Goal: Task Accomplishment & Management: Use online tool/utility

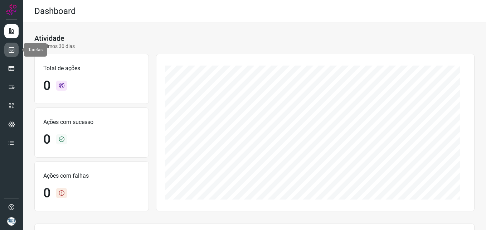
click at [12, 50] on icon at bounding box center [12, 49] width 8 height 7
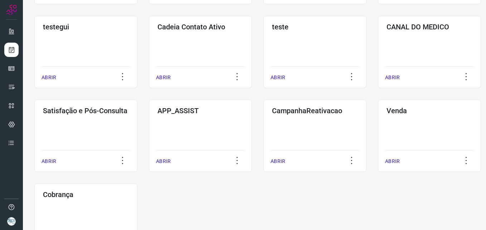
scroll to position [211, 0]
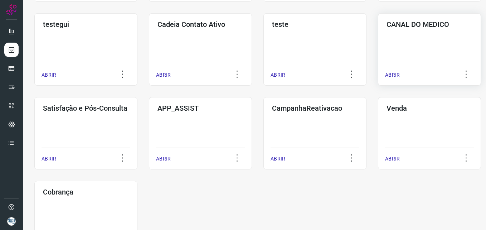
click at [440, 36] on div "CANAL DO MEDICO ABRIR" at bounding box center [429, 49] width 103 height 72
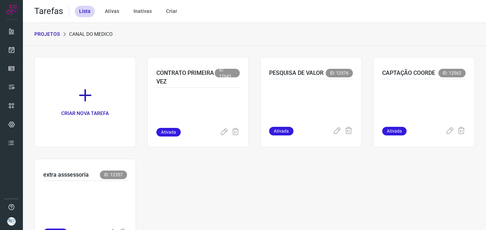
scroll to position [37, 0]
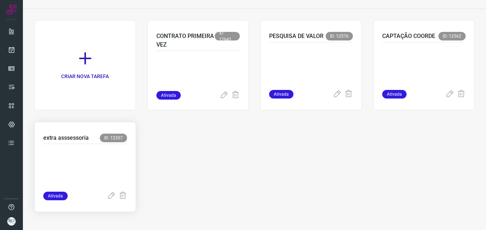
click at [65, 159] on p at bounding box center [85, 166] width 84 height 36
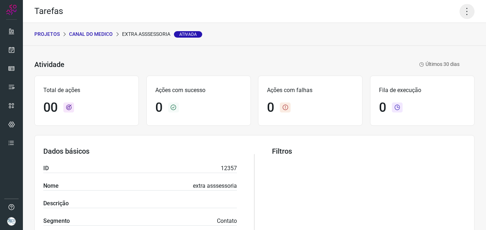
click at [464, 14] on icon at bounding box center [466, 11] width 15 height 15
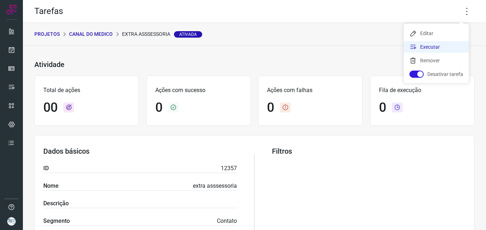
click at [424, 48] on li "Executar" at bounding box center [436, 46] width 65 height 11
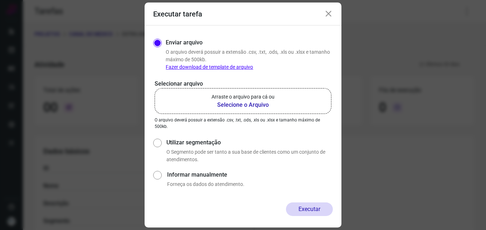
click at [243, 107] on b "Selecione o Arquivo" at bounding box center [242, 105] width 63 height 9
click at [0, 0] on input "Arraste o arquivo para cá ou Selecione o Arquivo" at bounding box center [0, 0] width 0 height 0
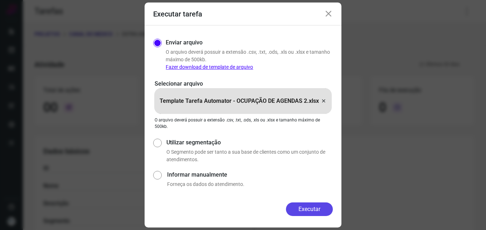
click at [310, 207] on button "Executar" at bounding box center [309, 209] width 47 height 14
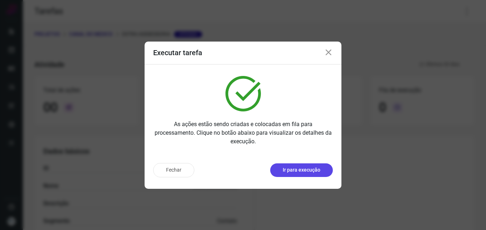
click at [317, 171] on p "Ir para execução" at bounding box center [302, 170] width 38 height 8
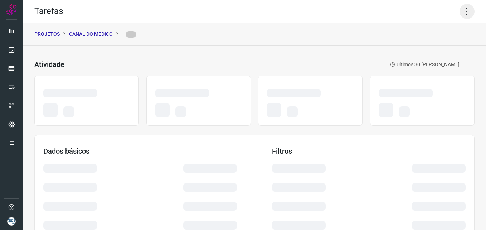
click at [462, 11] on icon at bounding box center [466, 11] width 15 height 15
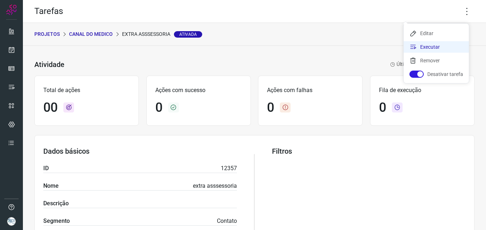
click at [425, 49] on li "Executar" at bounding box center [436, 46] width 65 height 11
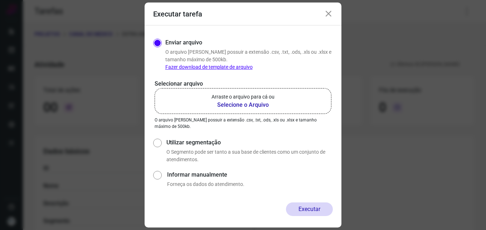
click at [230, 104] on b "Selecione o Arquivo" at bounding box center [242, 105] width 63 height 9
click at [0, 0] on input "Arraste o arquivo para cá ou Selecione o Arquivo" at bounding box center [0, 0] width 0 height 0
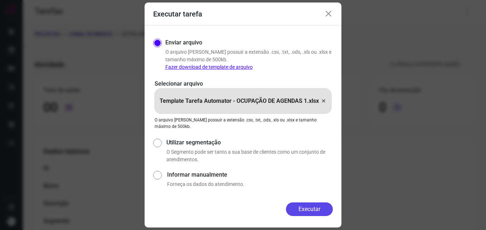
click at [317, 208] on button "Executar" at bounding box center [309, 209] width 47 height 14
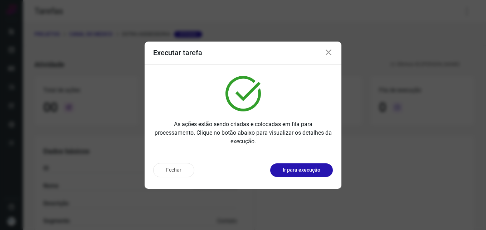
click at [317, 171] on p "Ir para execução" at bounding box center [302, 170] width 38 height 8
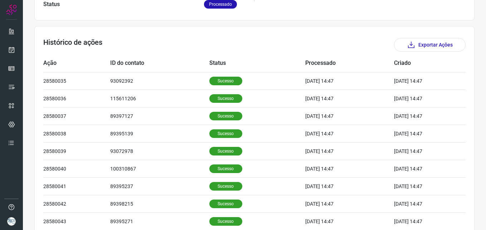
scroll to position [241, 0]
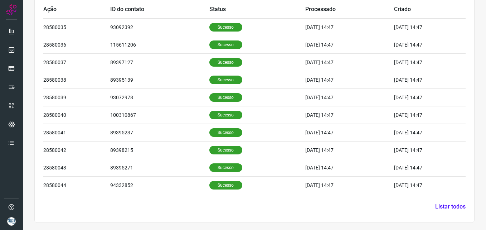
click at [452, 205] on link "Listar todos" at bounding box center [450, 206] width 30 height 9
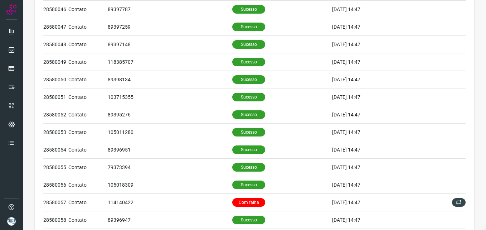
scroll to position [313, 0]
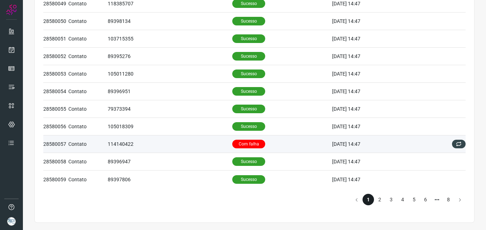
click at [201, 144] on td "114140422" at bounding box center [170, 144] width 125 height 18
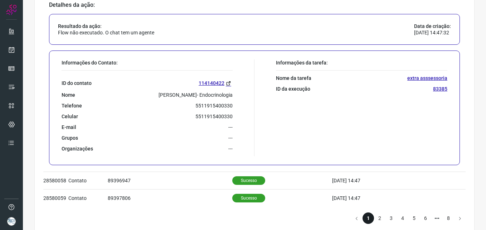
scroll to position [487, 0]
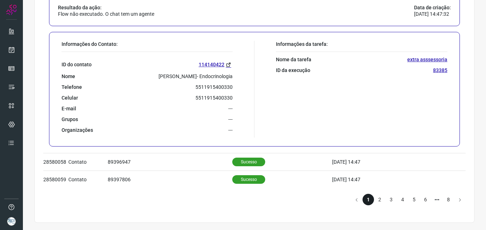
drag, startPoint x: 140, startPoint y: 79, endPoint x: 234, endPoint y: 74, distance: 94.2
click at [234, 74] on div "Informações do Contato: ID do contato 114140422 Nome [PERSON_NAME]- Endocrinolo…" at bounding box center [156, 89] width 196 height 97
copy p "[PERSON_NAME]- Endocrinologia"
click at [377, 198] on li "2" at bounding box center [379, 199] width 11 height 11
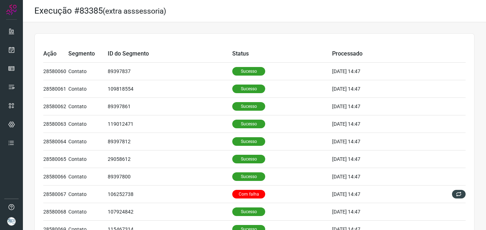
scroll to position [126, 0]
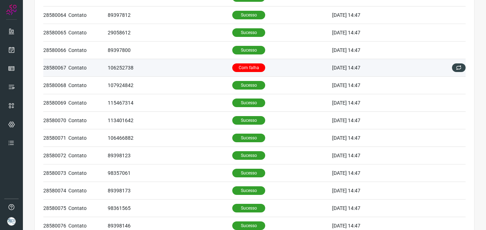
click at [184, 68] on td "106252738" at bounding box center [170, 68] width 125 height 18
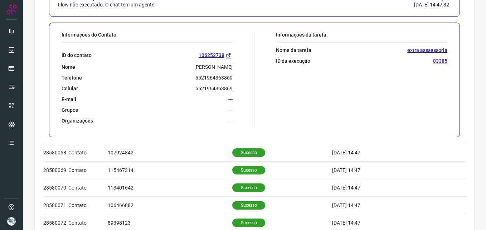
scroll to position [257, 0]
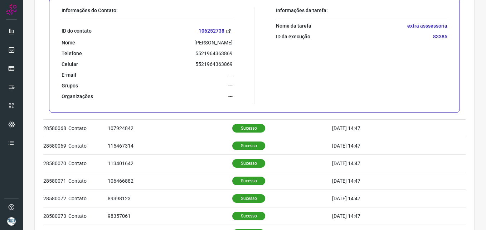
drag, startPoint x: 176, startPoint y: 42, endPoint x: 234, endPoint y: 42, distance: 57.6
click at [234, 42] on div "Informações do Contato: ID do contato 106252738 Nome [PERSON_NAME] - Cardio Tel…" at bounding box center [156, 55] width 196 height 97
copy p "[PERSON_NAME]"
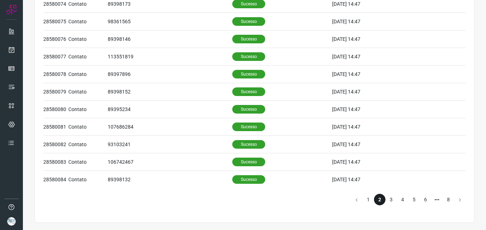
click at [388, 199] on li "3" at bounding box center [390, 199] width 11 height 11
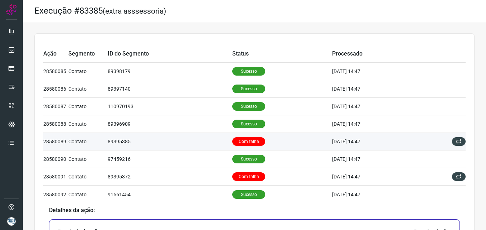
click at [165, 140] on td "89395385" at bounding box center [170, 142] width 125 height 18
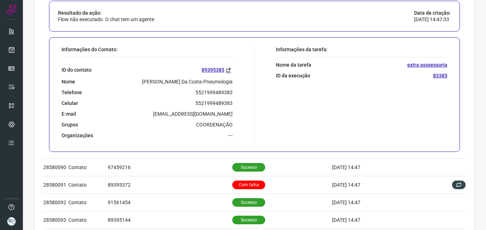
scroll to position [168, 0]
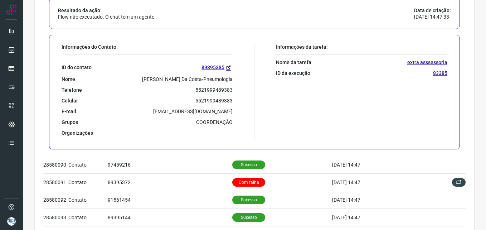
drag, startPoint x: 140, startPoint y: 77, endPoint x: 240, endPoint y: 76, distance: 99.8
click at [240, 76] on div "Informações do Contato: ID do contato 89395385 Nome [PERSON_NAME] Da Costa-Pneu…" at bounding box center [156, 92] width 196 height 97
copy p "[PERSON_NAME] Da Costa-Pneumologia"
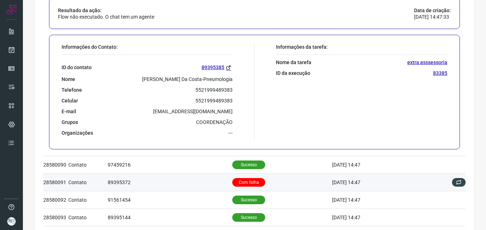
click at [199, 181] on td "89395372" at bounding box center [170, 182] width 125 height 18
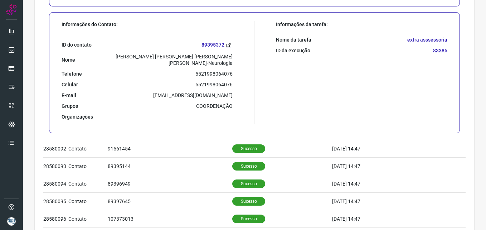
scroll to position [227, 0]
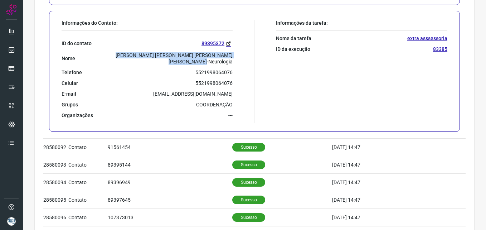
drag, startPoint x: 99, startPoint y: 54, endPoint x: 231, endPoint y: 55, distance: 131.7
click at [231, 55] on div "Informações do Contato: ID do contato 89395372 Nome [PERSON_NAME] [PERSON_NAME]…" at bounding box center [156, 71] width 196 height 103
copy p "[PERSON_NAME] [PERSON_NAME] [PERSON_NAME] [PERSON_NAME]-Neurologia"
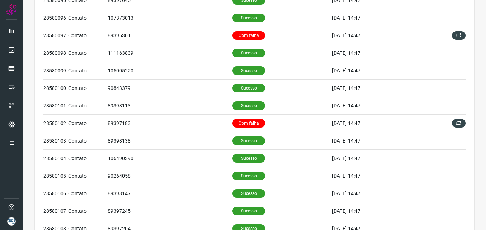
scroll to position [428, 0]
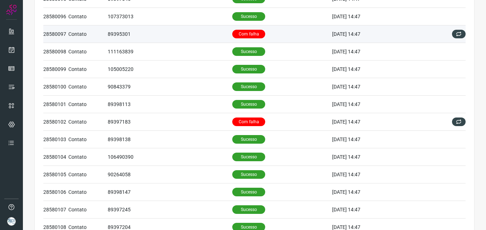
click at [174, 29] on td "89395301" at bounding box center [170, 34] width 125 height 18
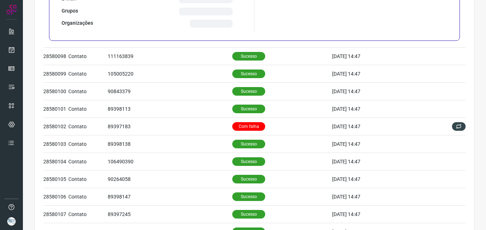
scroll to position [254, 0]
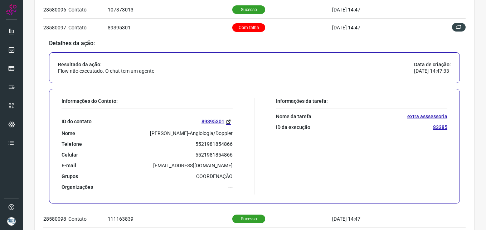
drag, startPoint x: 135, startPoint y: 135, endPoint x: 234, endPoint y: 132, distance: 99.2
click at [234, 132] on div "Informações do Contato: ID do contato 89395301 Nome [PERSON_NAME]-Angiologia/Do…" at bounding box center [156, 146] width 196 height 97
copy p "[PERSON_NAME]-Angiologia/Doppler"
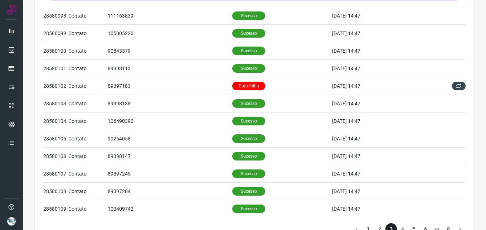
scroll to position [460, 0]
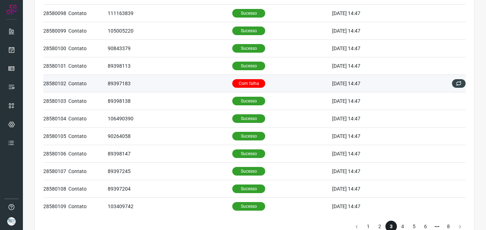
click at [198, 84] on td "89397183" at bounding box center [170, 83] width 125 height 18
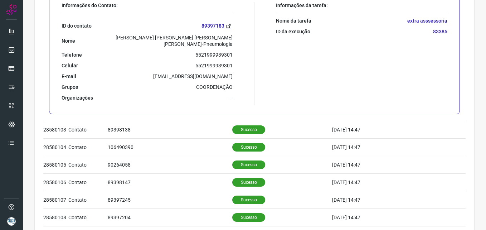
scroll to position [421, 0]
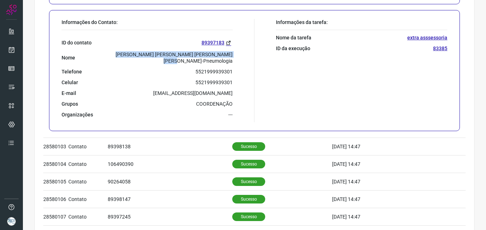
drag, startPoint x: 108, startPoint y: 53, endPoint x: 229, endPoint y: 54, distance: 121.3
click at [229, 54] on div "Nome [PERSON_NAME] [PERSON_NAME] [PERSON_NAME] [PERSON_NAME]-Pneumologia" at bounding box center [147, 57] width 171 height 13
copy p "[PERSON_NAME] [PERSON_NAME] [PERSON_NAME] [PERSON_NAME]-Pneumologia"
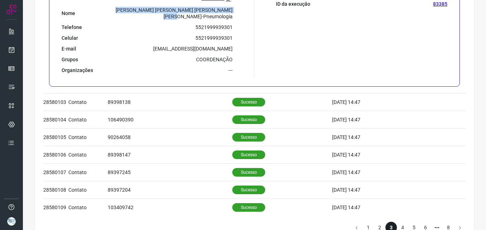
scroll to position [487, 0]
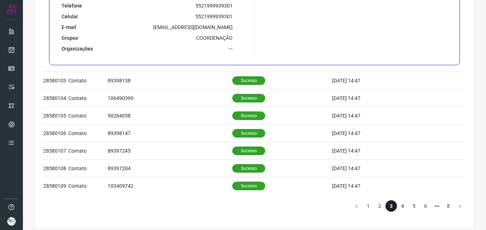
click at [400, 200] on li "4" at bounding box center [402, 205] width 11 height 11
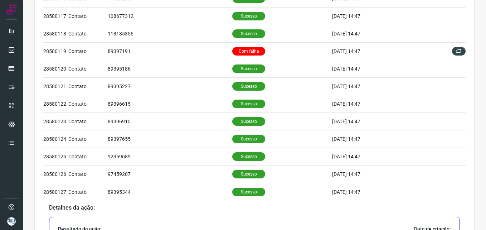
scroll to position [180, 0]
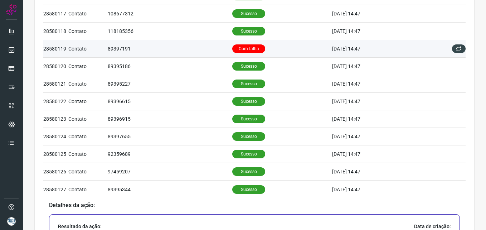
click at [191, 49] on td "89397191" at bounding box center [170, 49] width 125 height 18
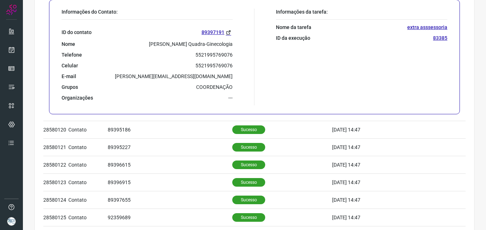
scroll to position [301, 0]
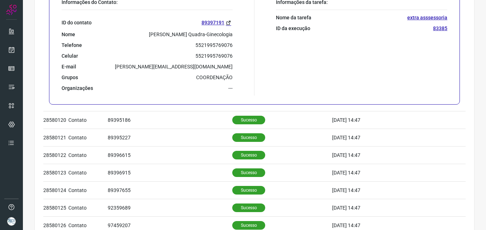
drag, startPoint x: 116, startPoint y: 32, endPoint x: 229, endPoint y: 35, distance: 112.8
click at [229, 35] on div "Nome [PERSON_NAME] Quadra-Ginecologia" at bounding box center [147, 34] width 171 height 6
copy p "[PERSON_NAME] Quadra-Ginecologia"
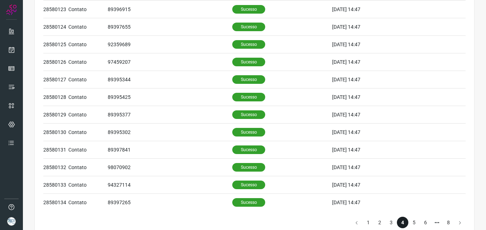
scroll to position [477, 0]
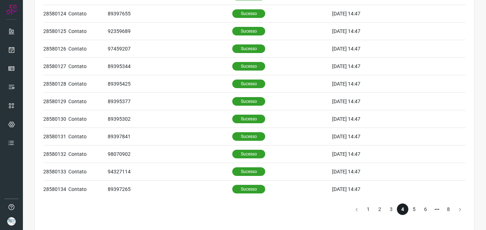
click at [411, 209] on li "5" at bounding box center [413, 208] width 11 height 11
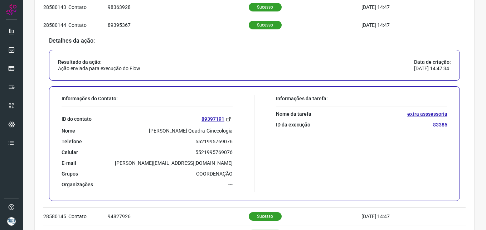
scroll to position [487, 0]
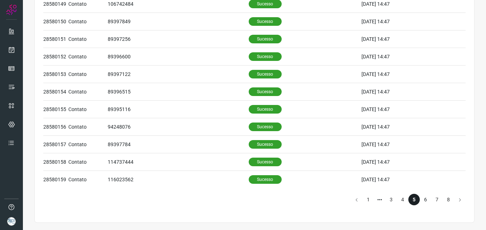
click at [420, 199] on li "6" at bounding box center [425, 199] width 11 height 11
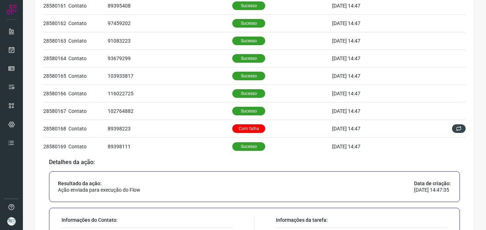
scroll to position [84, 0]
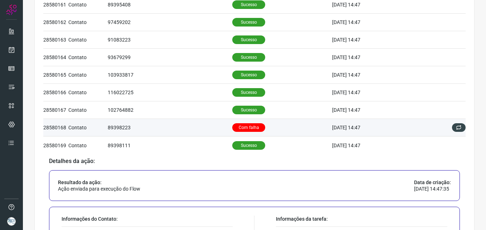
click at [191, 126] on td "89398223" at bounding box center [170, 128] width 125 height 18
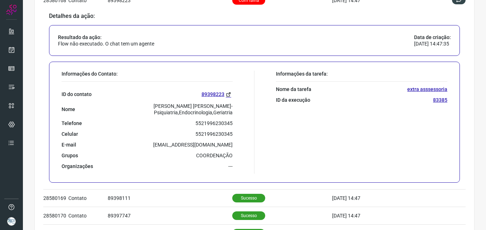
scroll to position [215, 0]
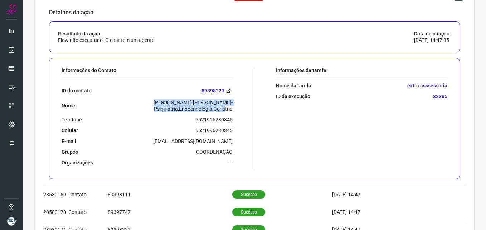
drag, startPoint x: 95, startPoint y: 101, endPoint x: 233, endPoint y: 102, distance: 137.8
click at [233, 102] on div "Informações do Contato: ID do contato 89398223 Nome [PERSON_NAME] [PERSON_NAME]…" at bounding box center [156, 118] width 196 height 103
copy p "[PERSON_NAME] [PERSON_NAME]-Psiquiatria,Endocrinologia,Geriatria"
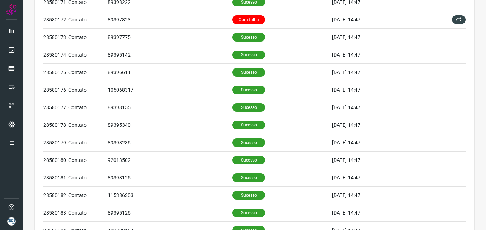
scroll to position [452, 0]
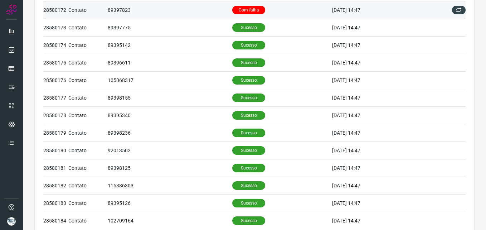
click at [213, 5] on td "89397823" at bounding box center [170, 10] width 125 height 18
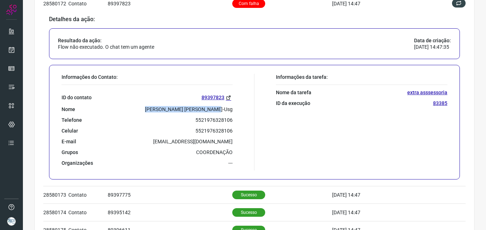
drag, startPoint x: 168, startPoint y: 109, endPoint x: 232, endPoint y: 108, distance: 63.3
click at [232, 108] on div "Informações do Contato: ID do contato 89397823 Nome [PERSON_NAME] [PERSON_NAME]…" at bounding box center [156, 122] width 196 height 97
copy p "[PERSON_NAME] [PERSON_NAME]-Usg"
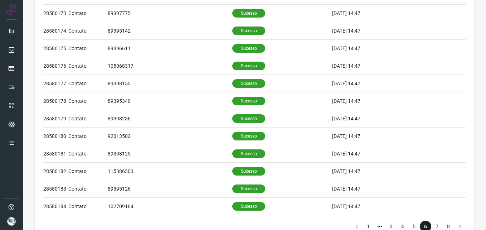
scroll to position [487, 0]
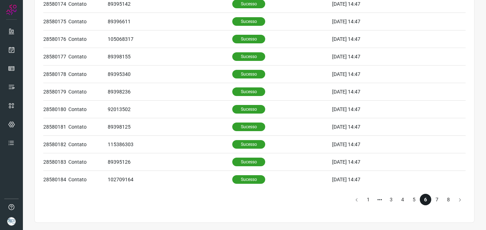
click at [431, 199] on li "7" at bounding box center [436, 199] width 11 height 11
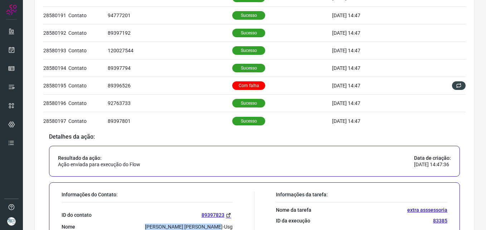
scroll to position [175, 0]
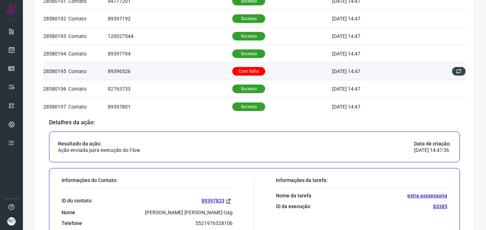
click at [183, 75] on td "89396526" at bounding box center [170, 72] width 125 height 18
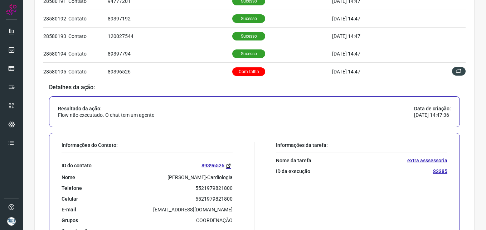
drag, startPoint x: 232, startPoint y: 178, endPoint x: 157, endPoint y: 178, distance: 74.8
click at [157, 178] on div "Informações do Contato: ID do contato 89396526 Nome [PERSON_NAME]-Cardiologia T…" at bounding box center [156, 190] width 196 height 97
copy p "[PERSON_NAME]-Cardiologia"
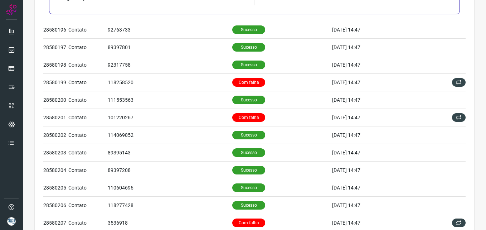
scroll to position [419, 0]
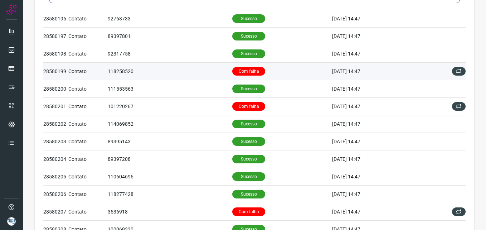
click at [189, 70] on td "118258520" at bounding box center [170, 71] width 125 height 18
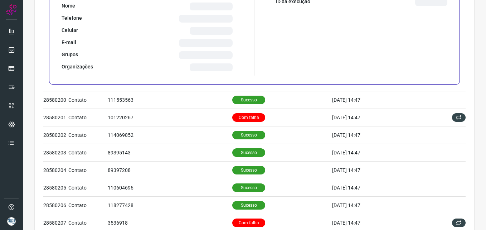
scroll to position [246, 0]
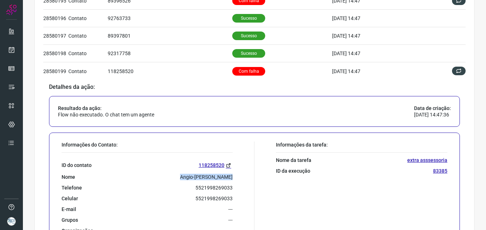
drag, startPoint x: 233, startPoint y: 176, endPoint x: 182, endPoint y: 176, distance: 50.5
click at [182, 176] on div "Informações do Contato: ID do contato 118258520 Nome Angio-[PERSON_NAME] Telefo…" at bounding box center [156, 189] width 196 height 97
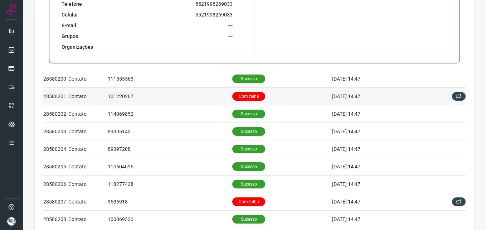
click at [200, 99] on td "101220267" at bounding box center [170, 96] width 125 height 18
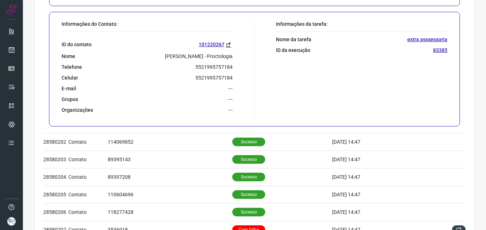
scroll to position [447, 0]
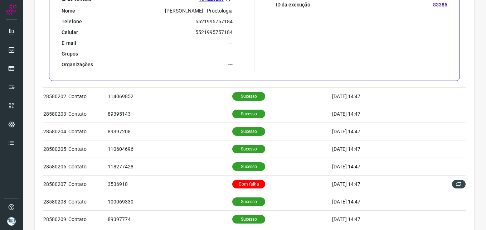
drag, startPoint x: 157, startPoint y: 10, endPoint x: 230, endPoint y: 8, distance: 73.0
click at [230, 8] on div "Informações do Contato: ID do contato 101220267 Nome [PERSON_NAME] - Proctologi…" at bounding box center [156, 23] width 196 height 97
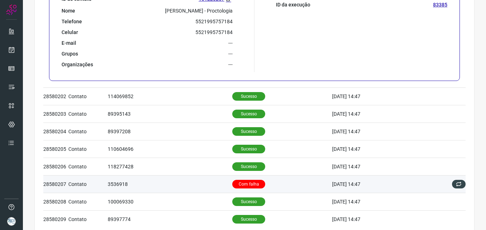
click at [258, 181] on td "Com falha" at bounding box center [282, 184] width 100 height 18
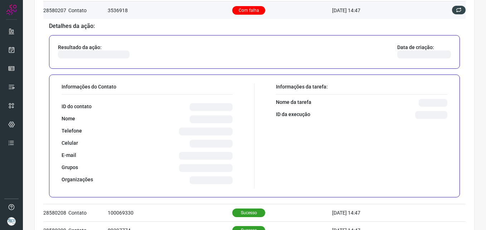
scroll to position [273, 0]
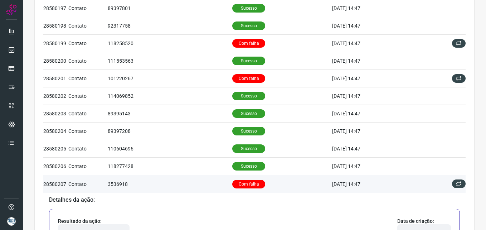
click at [258, 181] on td "Com falha" at bounding box center [282, 184] width 100 height 18
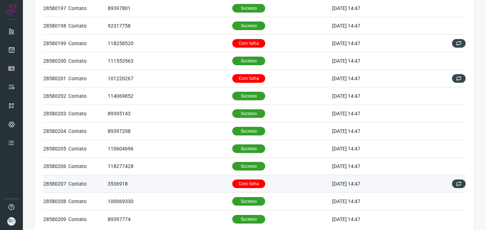
click at [259, 182] on td "Com falha" at bounding box center [282, 184] width 100 height 18
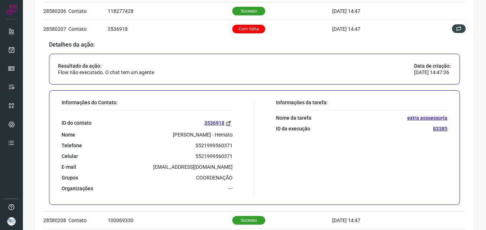
scroll to position [487, 0]
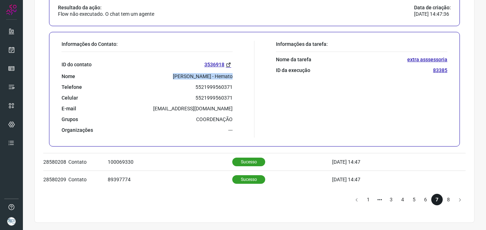
drag, startPoint x: 172, startPoint y: 73, endPoint x: 237, endPoint y: 73, distance: 65.1
click at [237, 73] on div "Informações do Contato: ID do contato 3536918 Nome [PERSON_NAME] - Hemato Telef…" at bounding box center [156, 89] width 196 height 97
click at [443, 198] on li "8" at bounding box center [448, 199] width 11 height 11
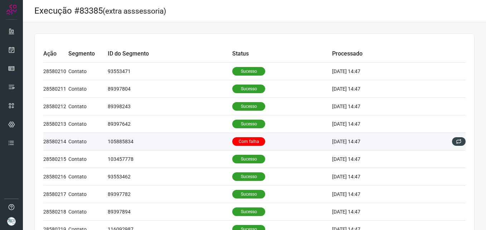
click at [187, 136] on td "105885834" at bounding box center [170, 142] width 125 height 18
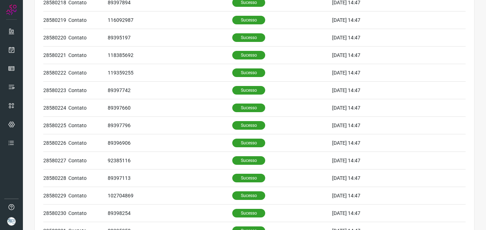
scroll to position [434, 0]
